Goal: Information Seeking & Learning: Learn about a topic

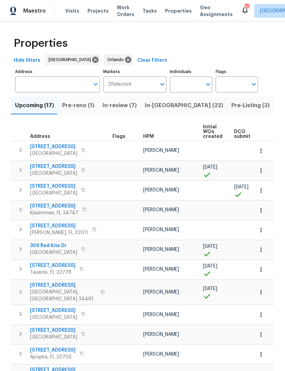
click at [55, 90] on input "Address" at bounding box center [52, 84] width 74 height 16
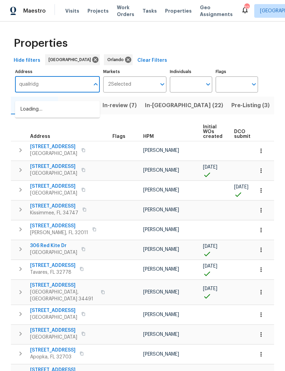
type input "quailridge"
click at [27, 115] on li "914 Quailridge Ct Orange Park FL 32065" at bounding box center [57, 109] width 85 height 11
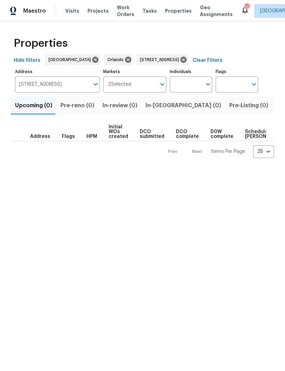
click at [272, 114] on button "Listed (1)" at bounding box center [288, 106] width 33 height 18
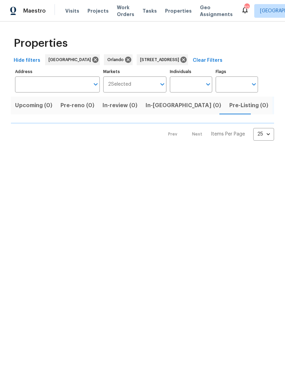
type input "914 Quailridge Ct Orange Park FL 32065"
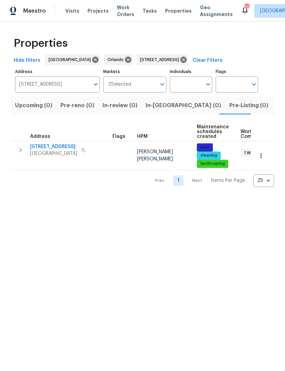
click at [48, 150] on span "914 Quailridge Ct" at bounding box center [53, 146] width 47 height 7
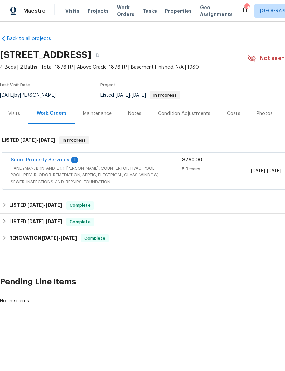
click at [56, 185] on span "HANDYMAN, BRN_AND_LRR, [PERSON_NAME], COUNTERTOP, HVAC, POOL, POOL_REPAIR, ODOR…" at bounding box center [96, 175] width 171 height 20
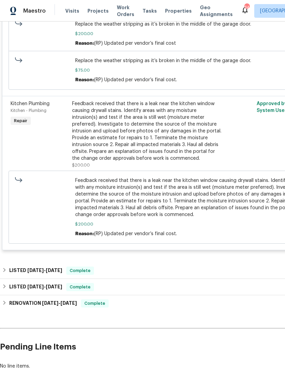
scroll to position [586, 0]
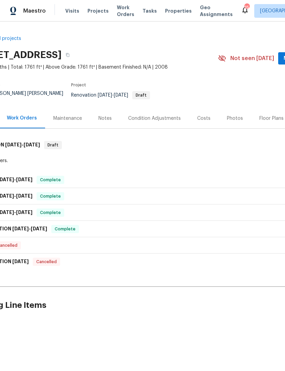
scroll to position [0, 58]
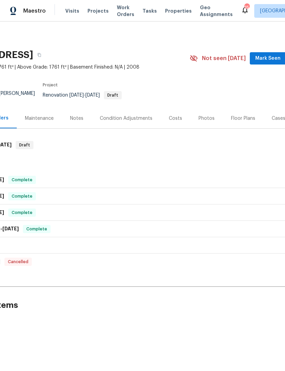
click at [238, 125] on div "Floor Plans" at bounding box center [242, 118] width 41 height 20
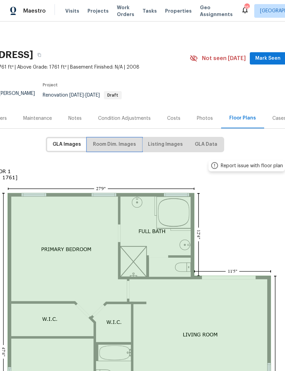
click at [110, 149] on span "Room Dim. Images" at bounding box center [114, 144] width 43 height 9
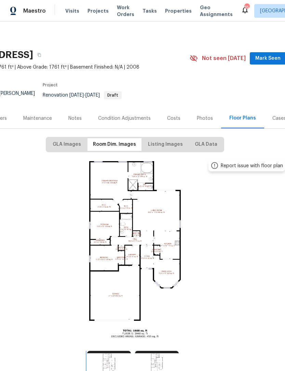
click at [115, 351] on img at bounding box center [109, 365] width 44 height 29
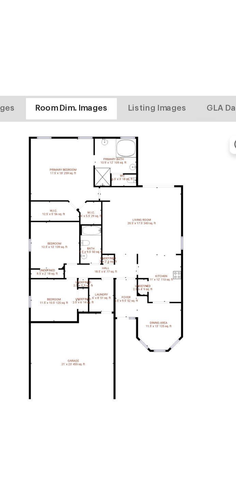
scroll to position [0, 40]
